Goal: Information Seeking & Learning: Learn about a topic

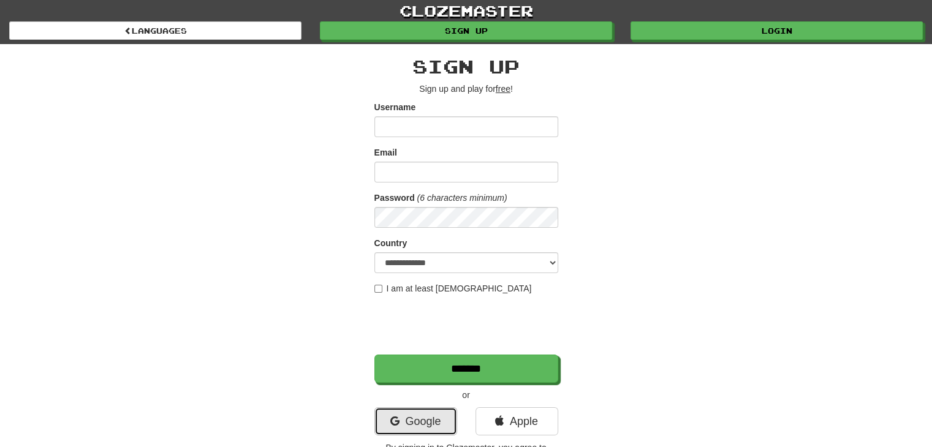
click at [424, 426] on link "Google" at bounding box center [415, 421] width 83 height 28
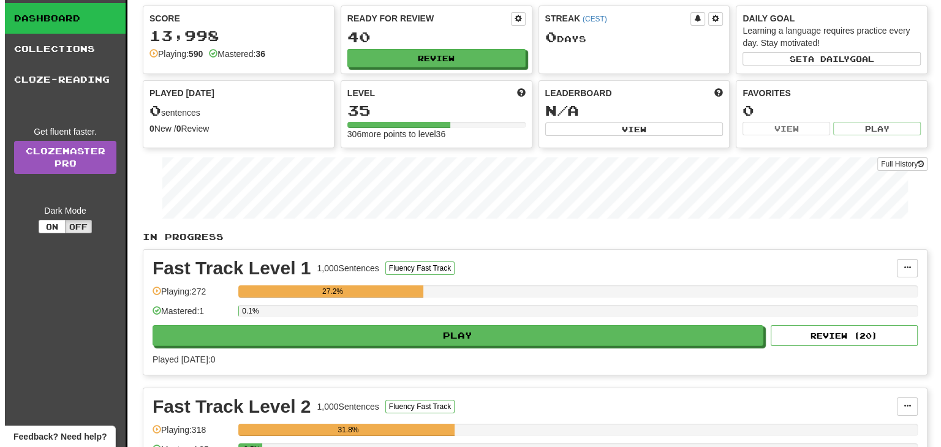
scroll to position [123, 0]
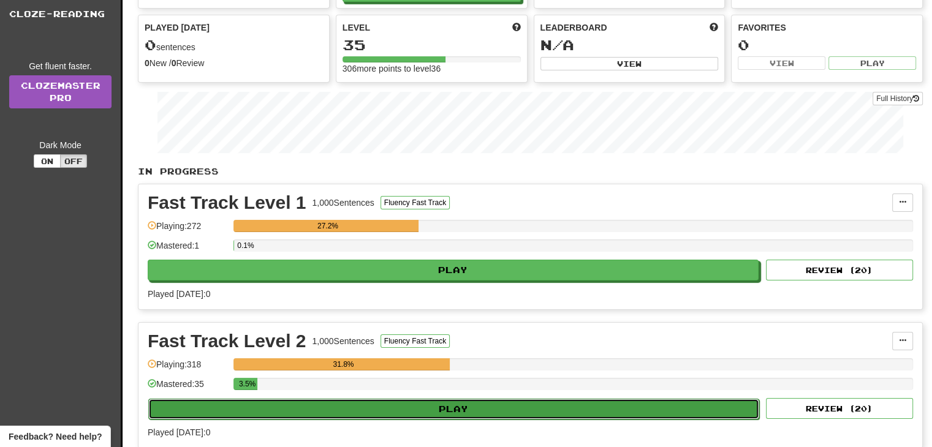
click at [474, 401] on button "Play" at bounding box center [453, 409] width 611 height 21
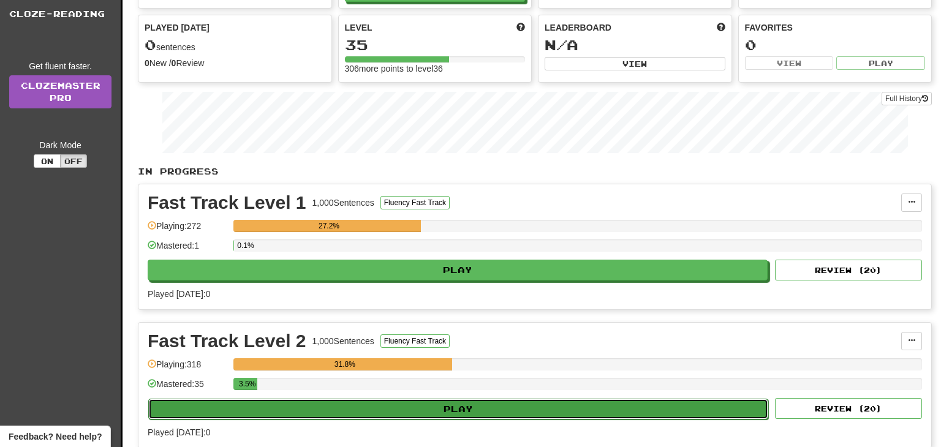
select select "**"
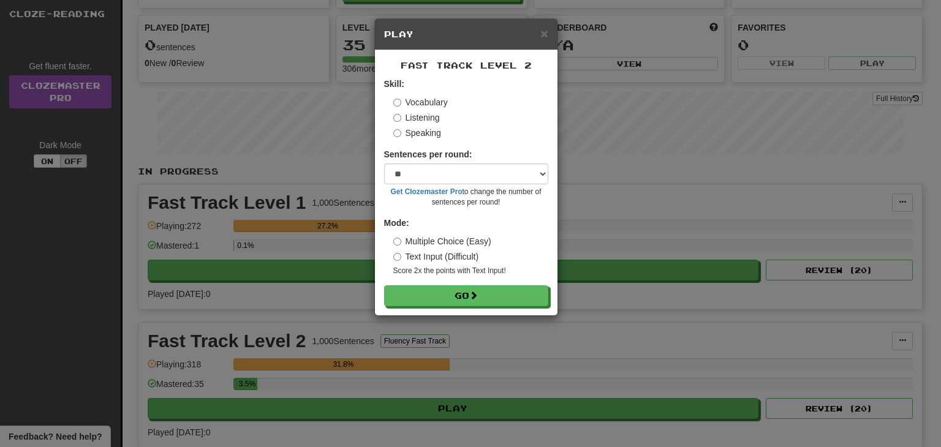
click at [432, 118] on label "Listening" at bounding box center [416, 118] width 47 height 12
click at [401, 116] on label "Listening" at bounding box center [416, 118] width 47 height 12
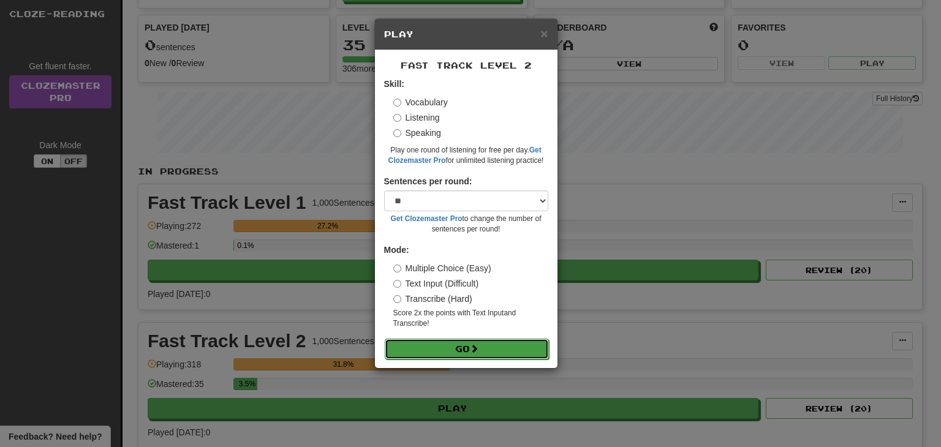
click at [464, 343] on button "Go" at bounding box center [467, 349] width 164 height 21
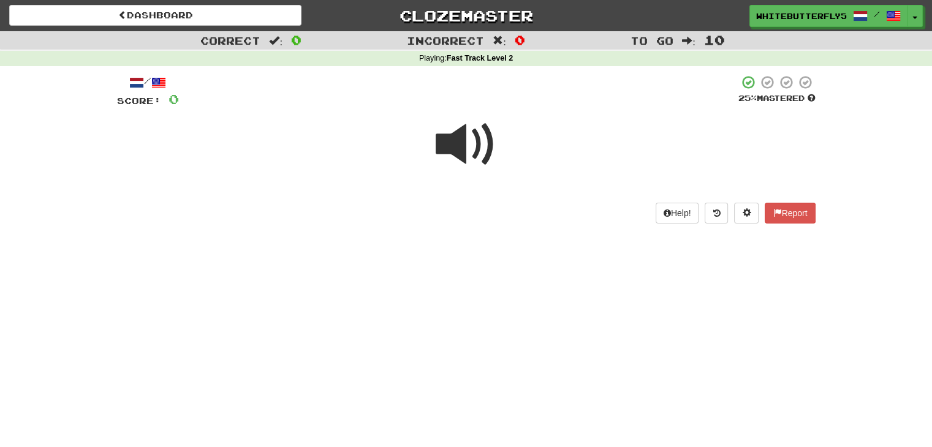
click at [474, 154] on span at bounding box center [466, 144] width 61 height 61
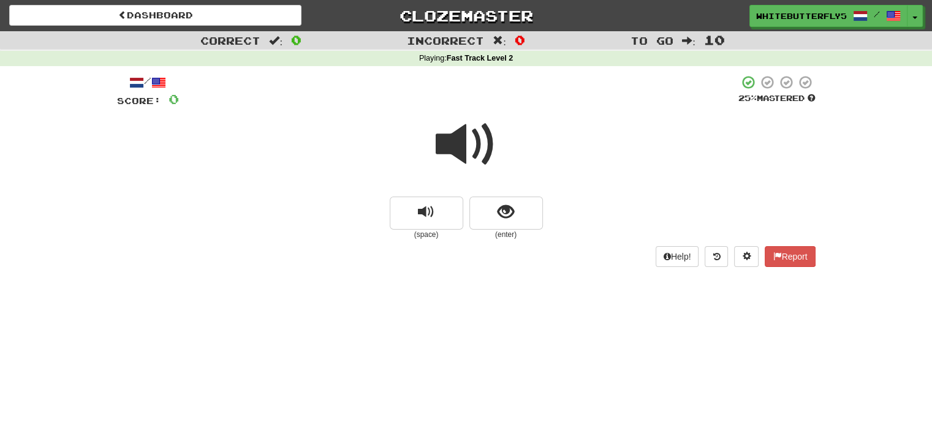
click at [525, 231] on small "(enter)" at bounding box center [506, 235] width 74 height 10
click at [517, 220] on button "show sentence" at bounding box center [506, 213] width 74 height 33
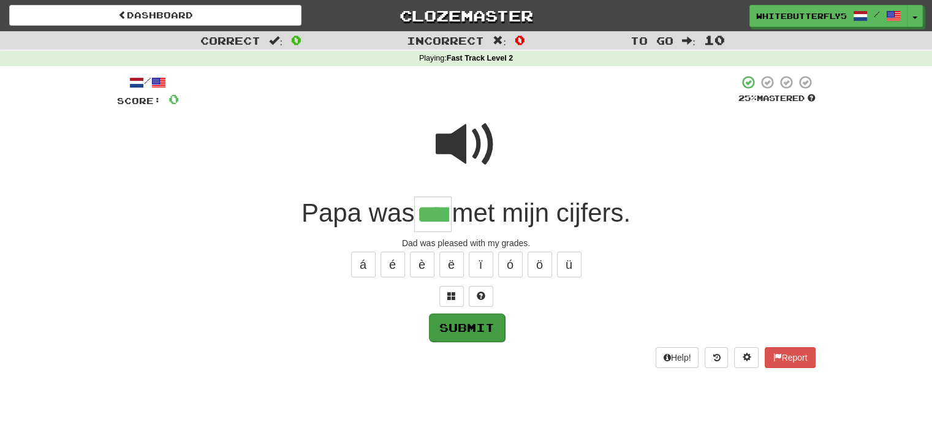
type input "****"
click at [445, 327] on button "Submit" at bounding box center [467, 328] width 76 height 28
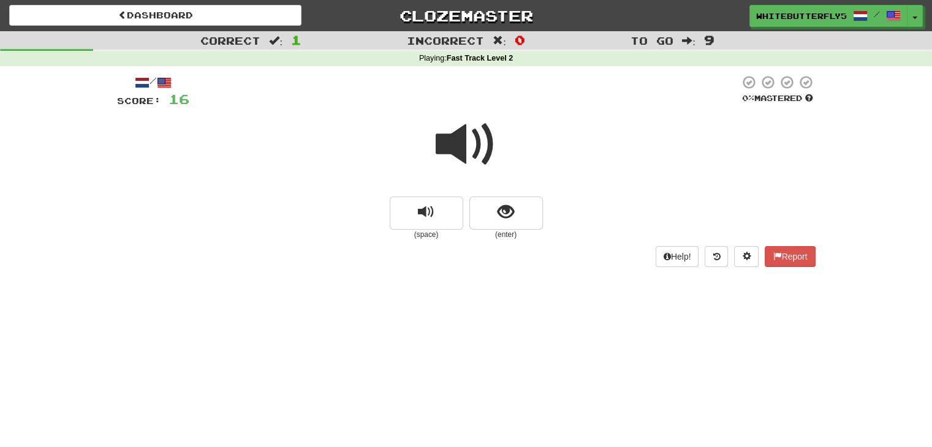
click at [455, 150] on span at bounding box center [466, 144] width 61 height 61
click at [515, 206] on button "show sentence" at bounding box center [506, 213] width 74 height 33
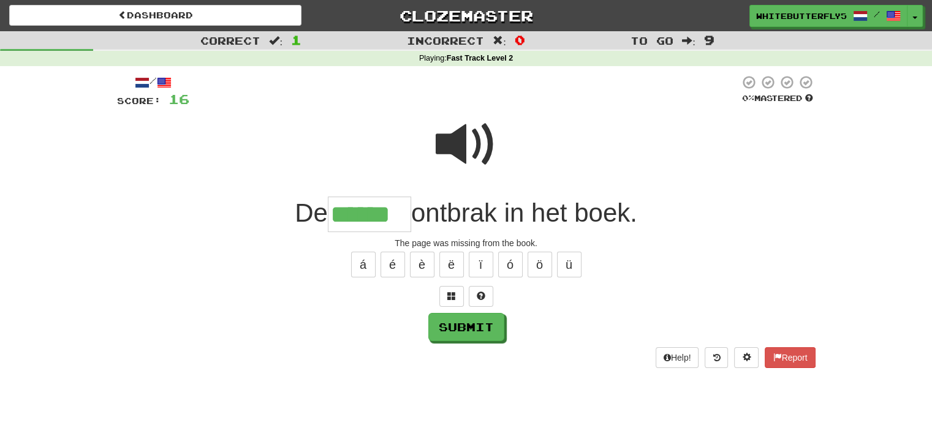
type input "******"
click at [478, 152] on span at bounding box center [466, 144] width 61 height 61
click at [467, 340] on button "Submit" at bounding box center [467, 328] width 76 height 28
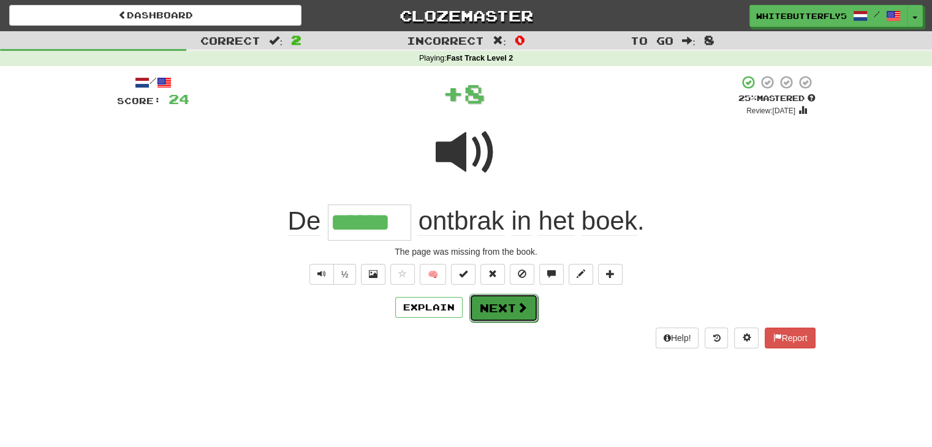
click at [506, 314] on button "Next" at bounding box center [503, 308] width 69 height 28
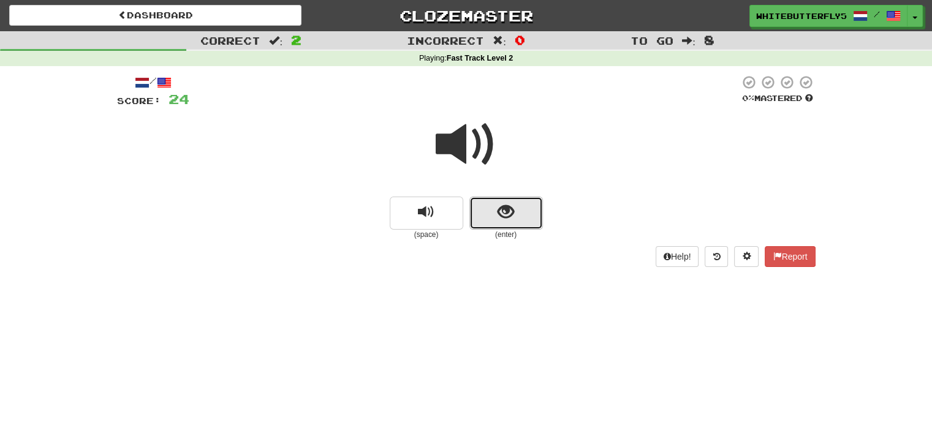
click at [506, 216] on span "show sentence" at bounding box center [506, 212] width 17 height 17
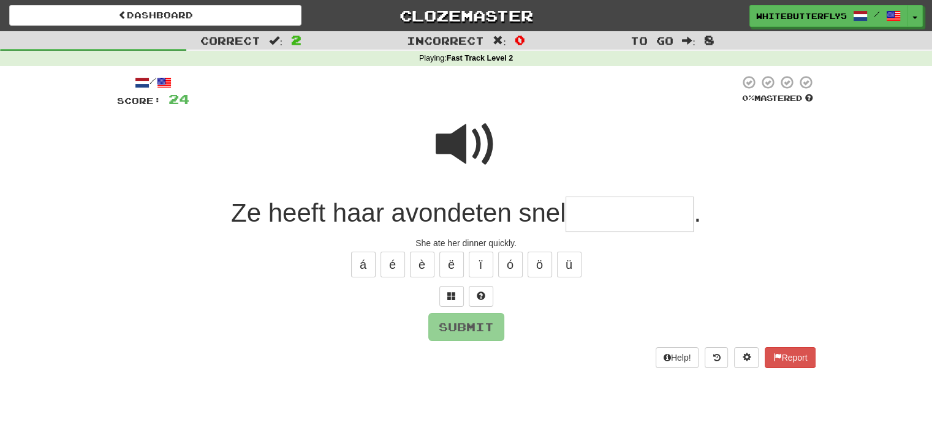
click at [609, 221] on input "text" at bounding box center [630, 215] width 128 height 36
type input "*"
click at [472, 149] on span at bounding box center [466, 144] width 61 height 61
click at [606, 209] on input "text" at bounding box center [630, 215] width 128 height 36
type input "*********"
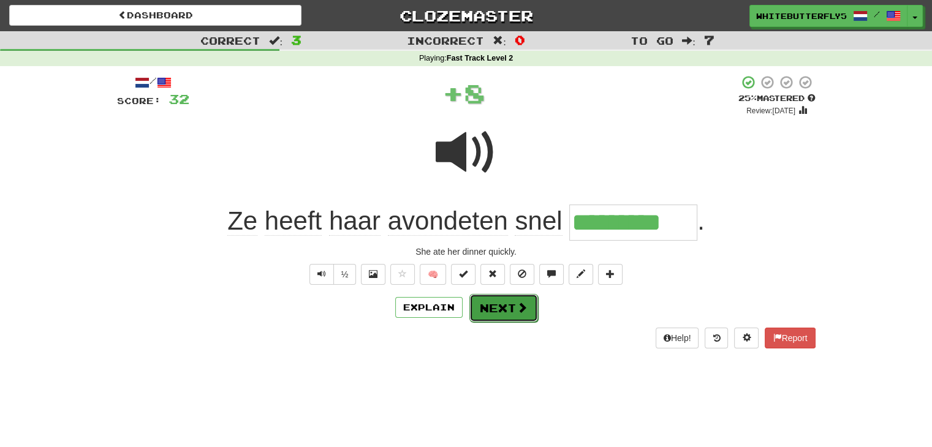
click at [513, 307] on button "Next" at bounding box center [503, 308] width 69 height 28
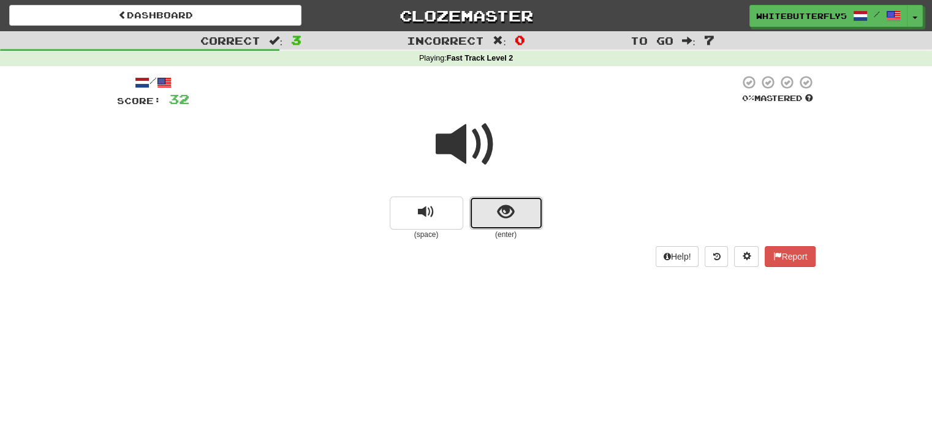
click at [499, 213] on span "show sentence" at bounding box center [506, 212] width 17 height 17
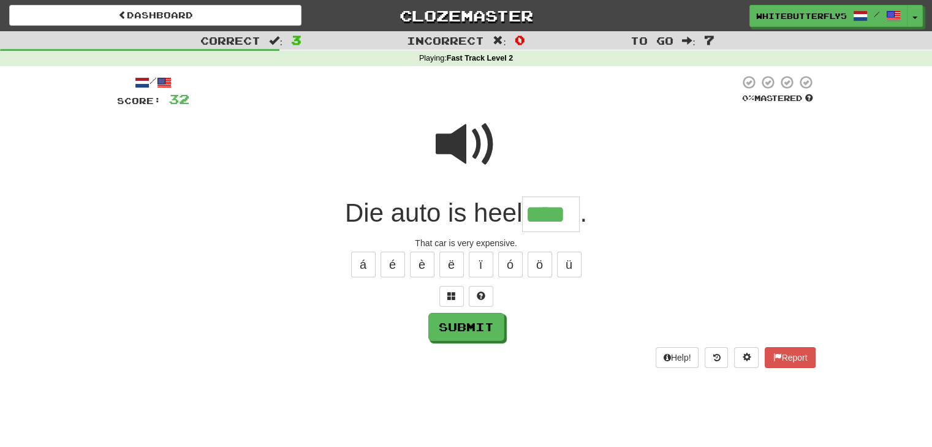
type input "****"
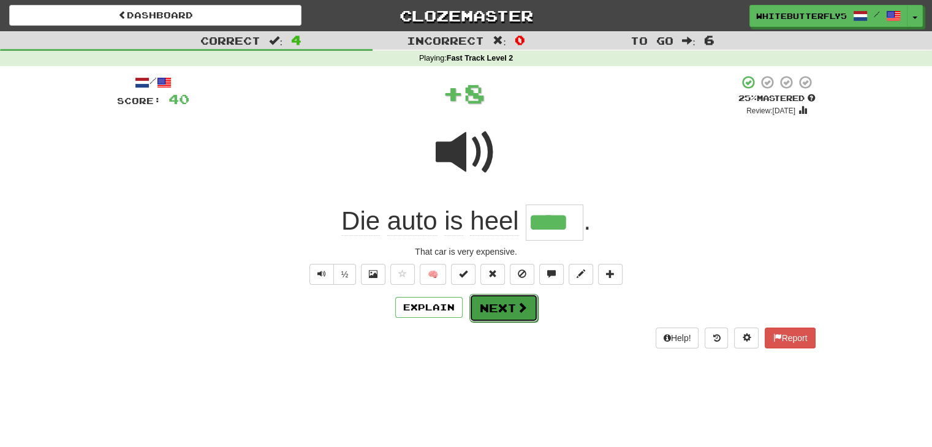
click at [506, 300] on button "Next" at bounding box center [503, 308] width 69 height 28
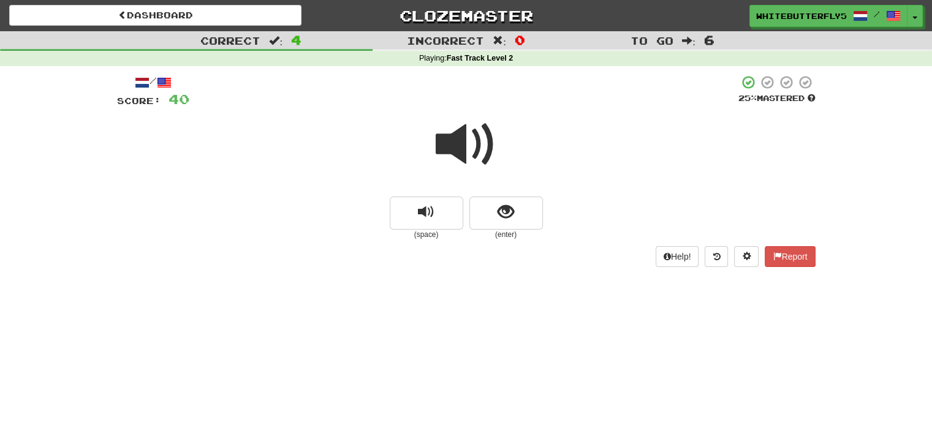
click at [466, 140] on span at bounding box center [466, 144] width 61 height 61
click at [512, 213] on span "show sentence" at bounding box center [506, 212] width 17 height 17
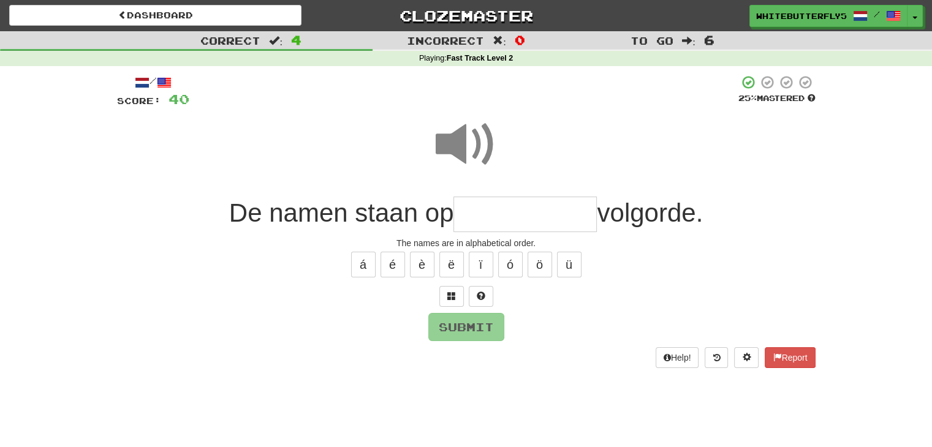
click at [489, 208] on input "text" at bounding box center [524, 215] width 143 height 36
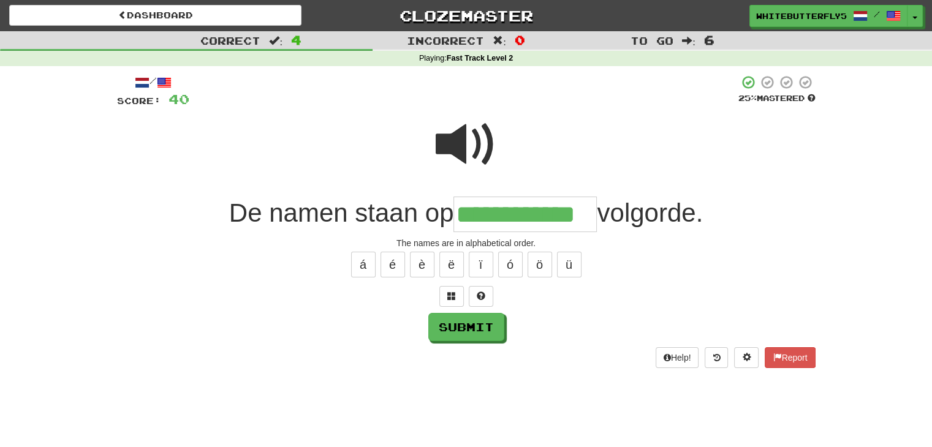
type input "**********"
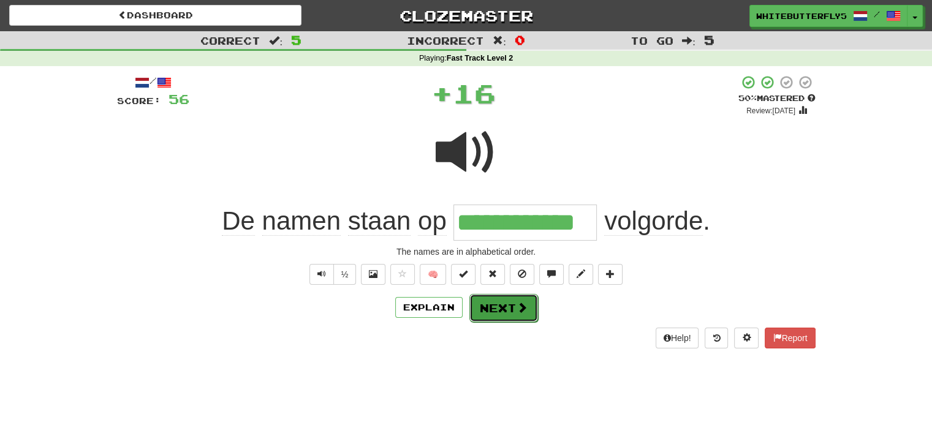
click at [512, 311] on button "Next" at bounding box center [503, 308] width 69 height 28
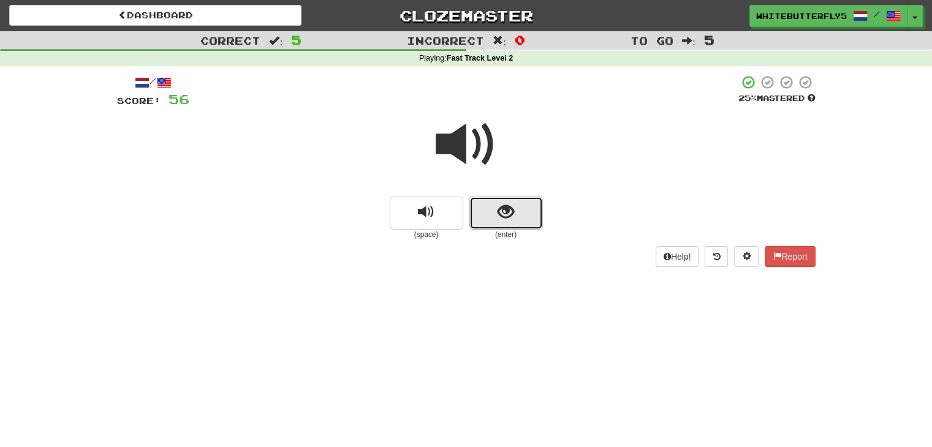
click at [507, 200] on button "show sentence" at bounding box center [506, 213] width 74 height 33
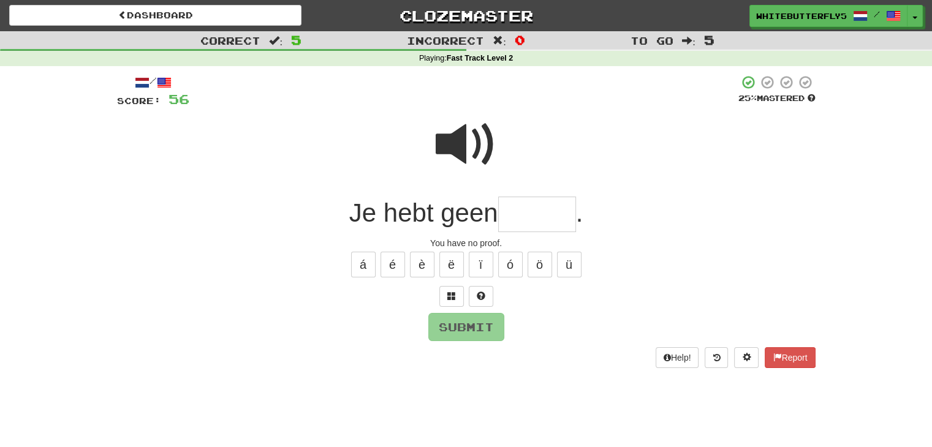
click at [525, 223] on input "text" at bounding box center [537, 215] width 78 height 36
type input "******"
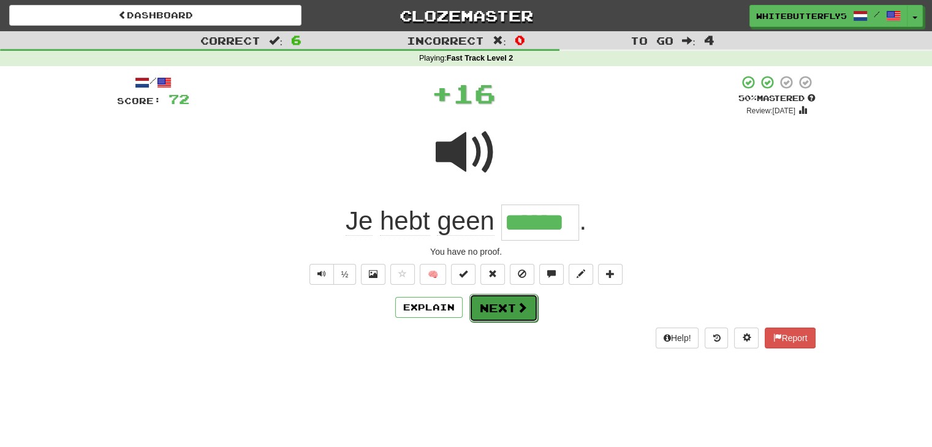
click at [500, 304] on button "Next" at bounding box center [503, 308] width 69 height 28
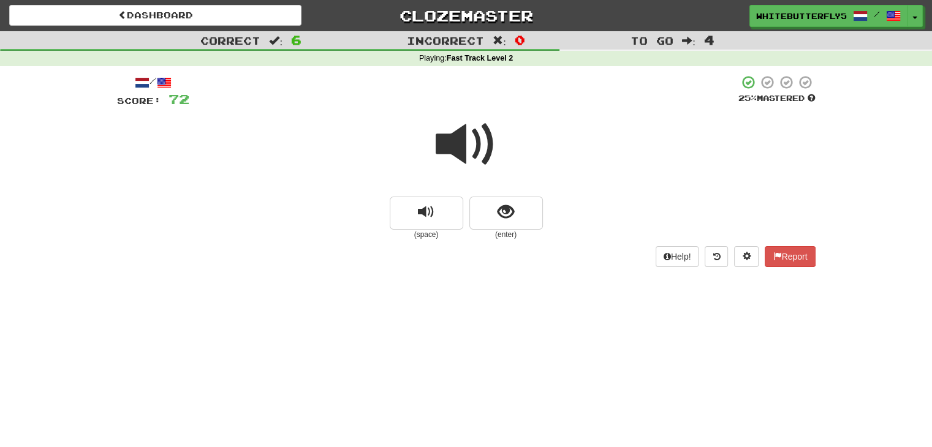
click at [473, 140] on span at bounding box center [466, 144] width 61 height 61
click at [500, 213] on span "show sentence" at bounding box center [506, 212] width 17 height 17
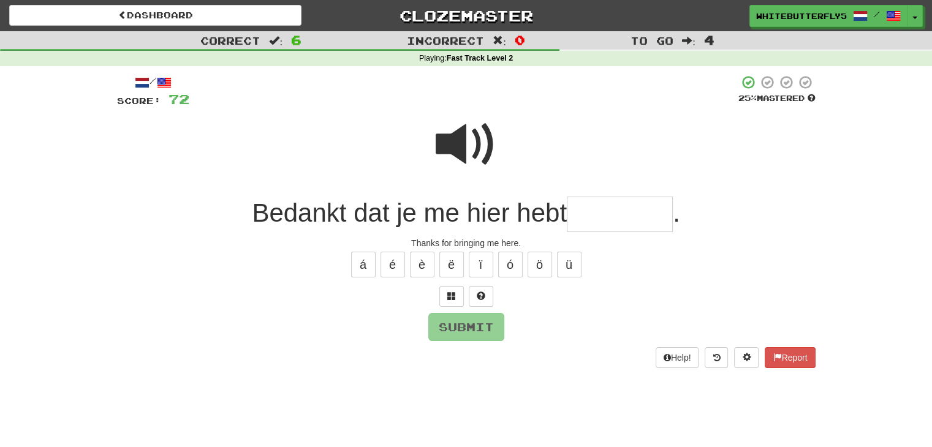
click at [613, 199] on input "text" at bounding box center [620, 215] width 106 height 36
type input "********"
click at [474, 153] on span at bounding box center [466, 144] width 61 height 61
click at [453, 334] on button "Submit" at bounding box center [467, 328] width 76 height 28
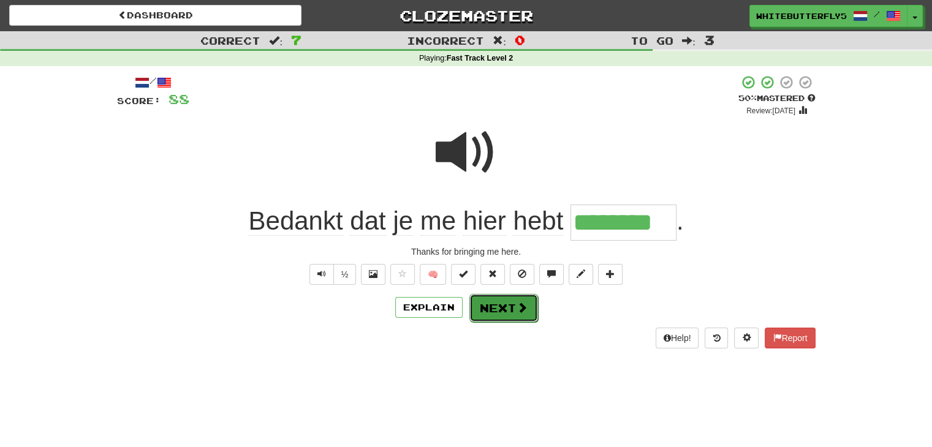
click at [510, 296] on button "Next" at bounding box center [503, 308] width 69 height 28
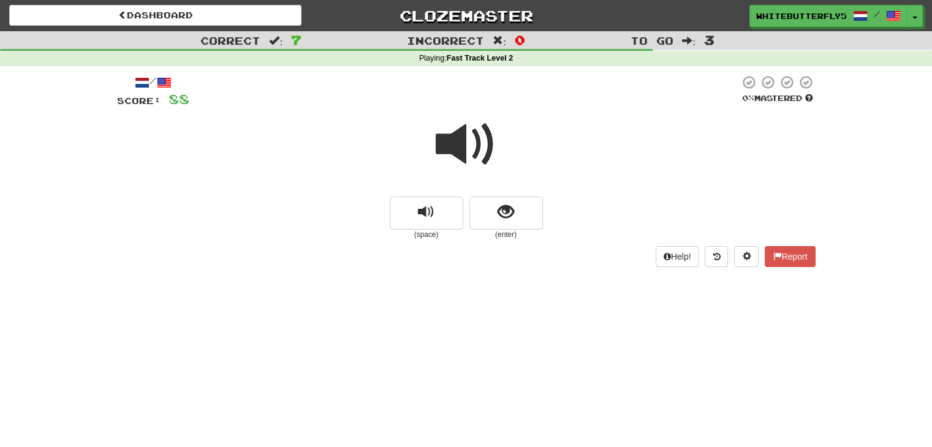
click at [466, 155] on span at bounding box center [466, 144] width 61 height 61
click at [483, 157] on span at bounding box center [466, 144] width 61 height 61
click at [493, 208] on button "show sentence" at bounding box center [506, 213] width 74 height 33
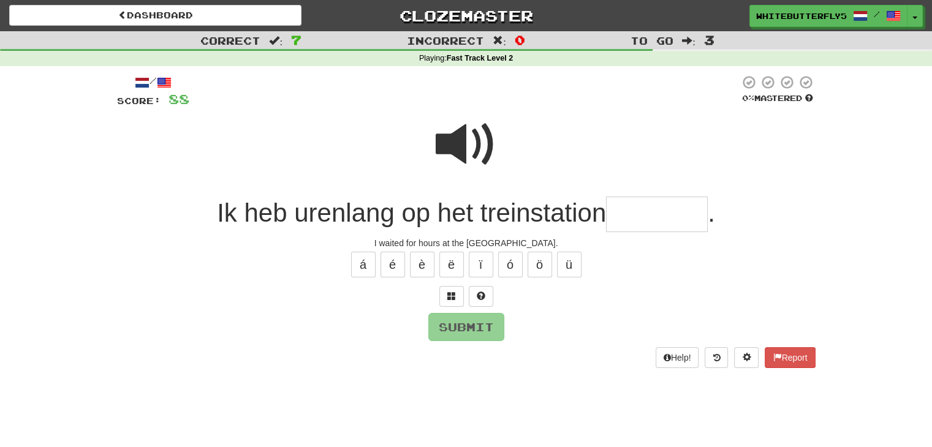
click at [664, 216] on input "text" at bounding box center [657, 215] width 102 height 36
type input "*******"
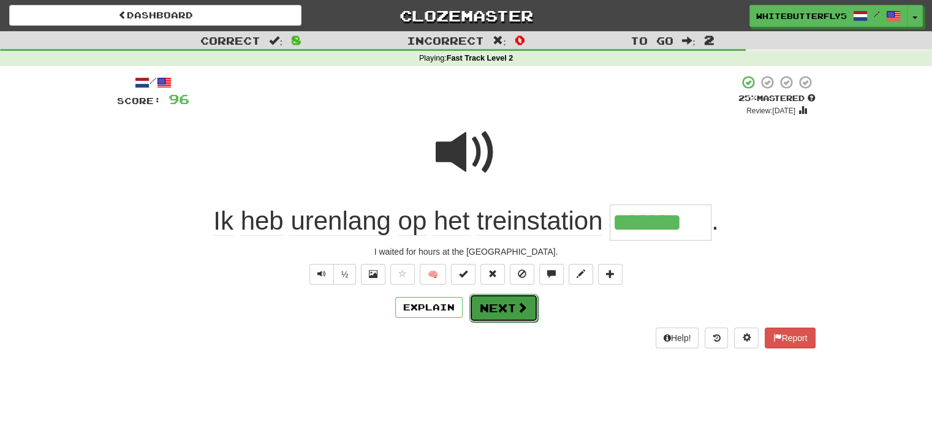
click at [510, 309] on button "Next" at bounding box center [503, 308] width 69 height 28
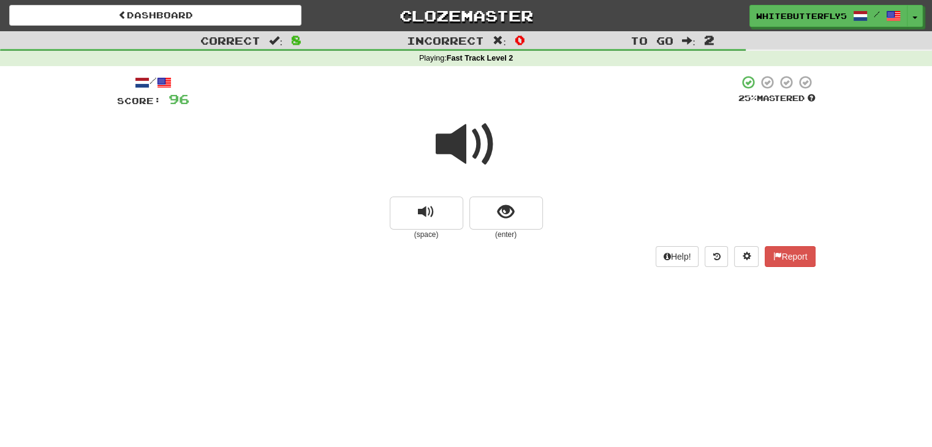
click at [478, 153] on span at bounding box center [466, 144] width 61 height 61
click at [529, 223] on button "show sentence" at bounding box center [506, 213] width 74 height 33
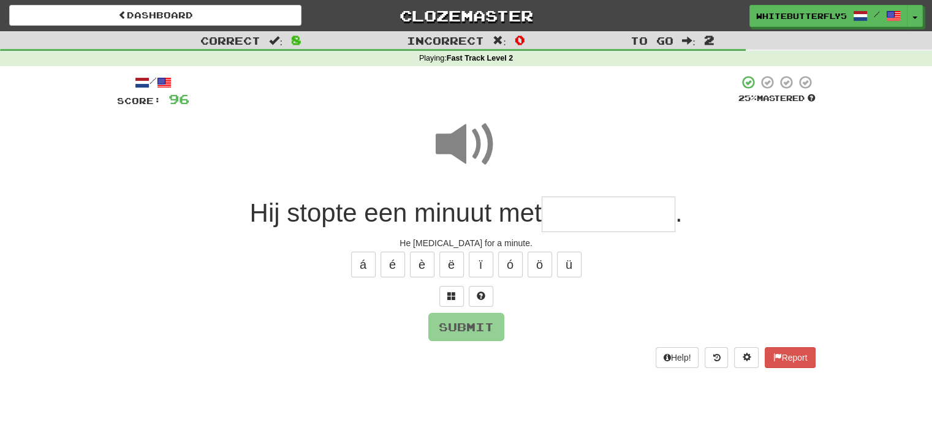
click at [608, 211] on input "text" at bounding box center [609, 215] width 134 height 36
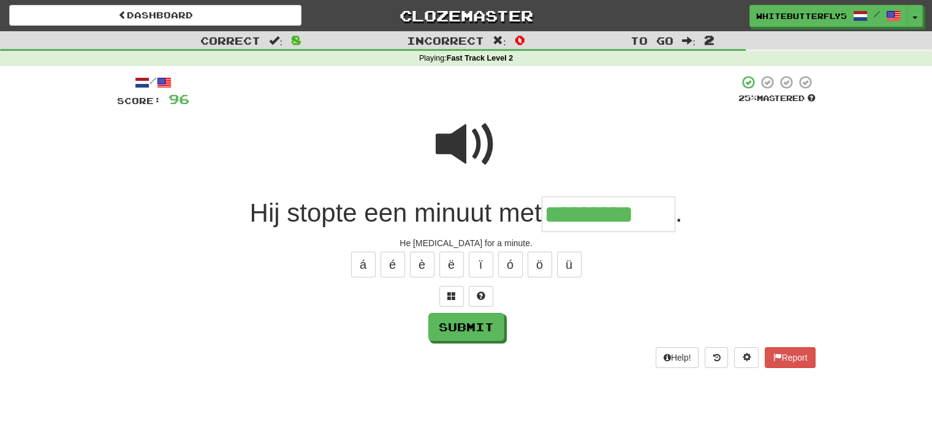
type input "*********"
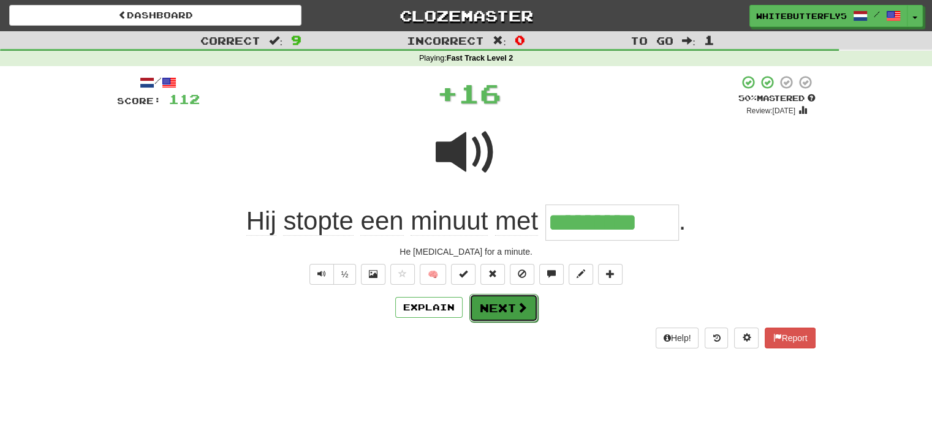
click at [517, 304] on span at bounding box center [522, 307] width 11 height 11
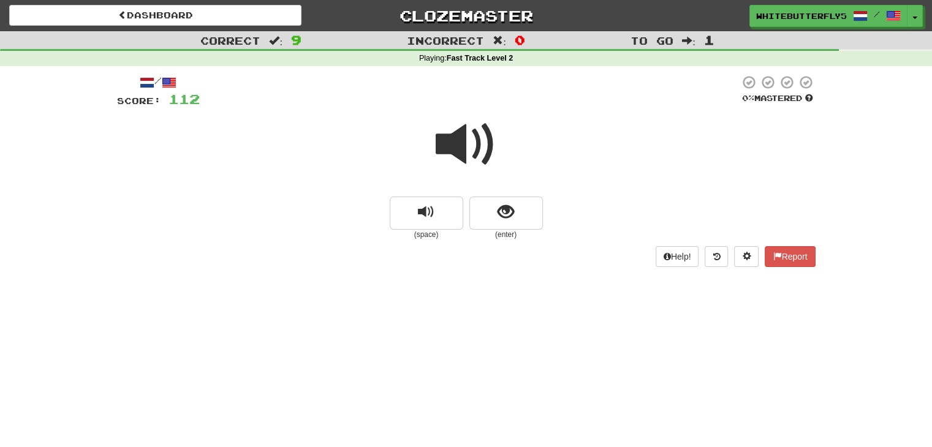
click at [471, 143] on span at bounding box center [466, 144] width 61 height 61
click at [472, 152] on span at bounding box center [466, 144] width 61 height 61
click at [526, 223] on button "show sentence" at bounding box center [506, 213] width 74 height 33
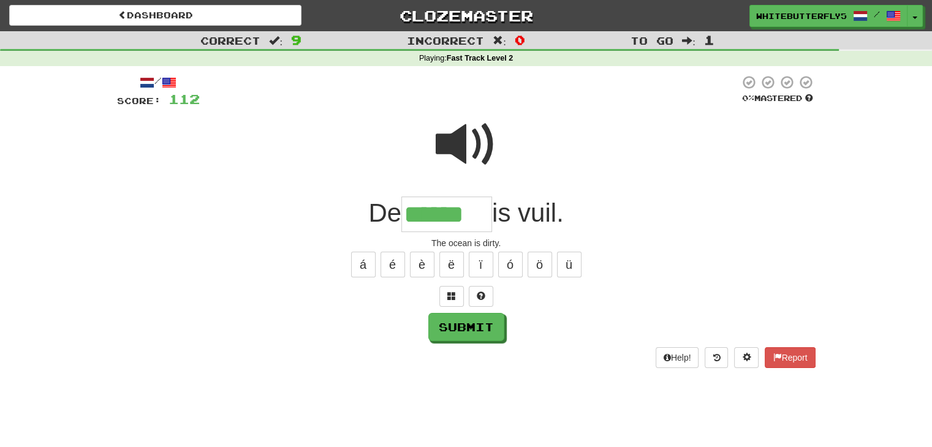
type input "******"
click at [469, 153] on span at bounding box center [466, 144] width 61 height 61
click at [476, 334] on button "Submit" at bounding box center [467, 328] width 76 height 28
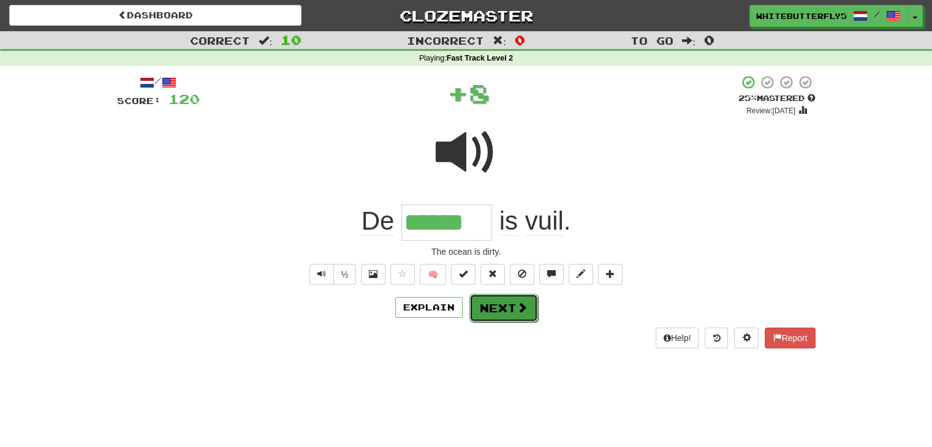
click at [526, 308] on button "Next" at bounding box center [503, 308] width 69 height 28
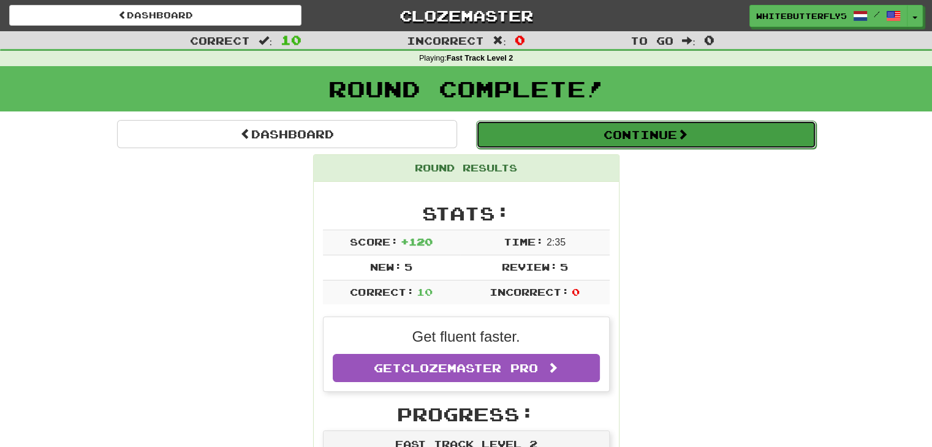
click at [596, 135] on button "Continue" at bounding box center [646, 135] width 340 height 28
